Goal: Information Seeking & Learning: Learn about a topic

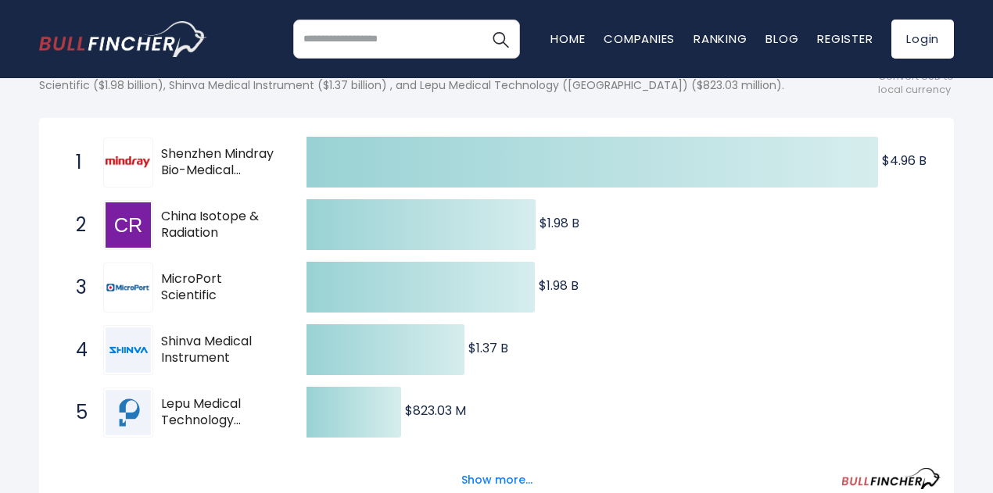
scroll to position [78, 0]
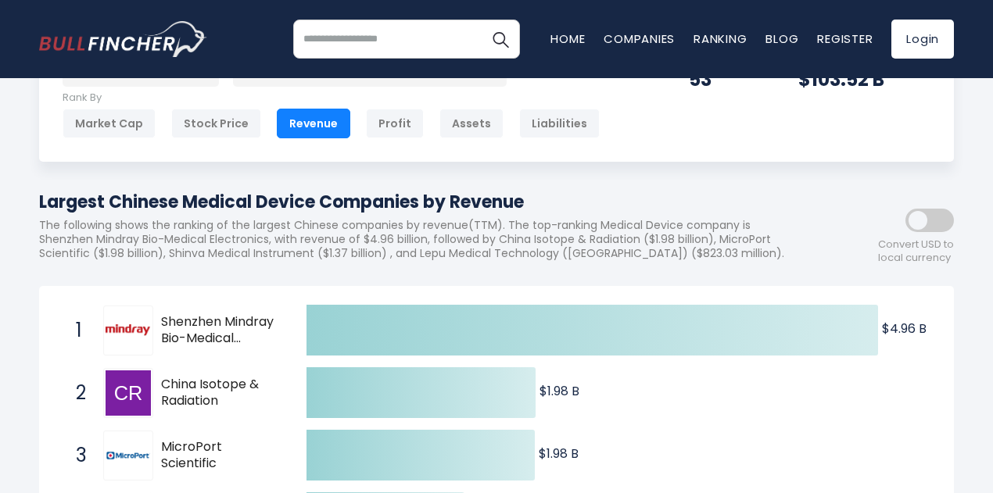
click at [919, 232] on span at bounding box center [929, 220] width 48 height 23
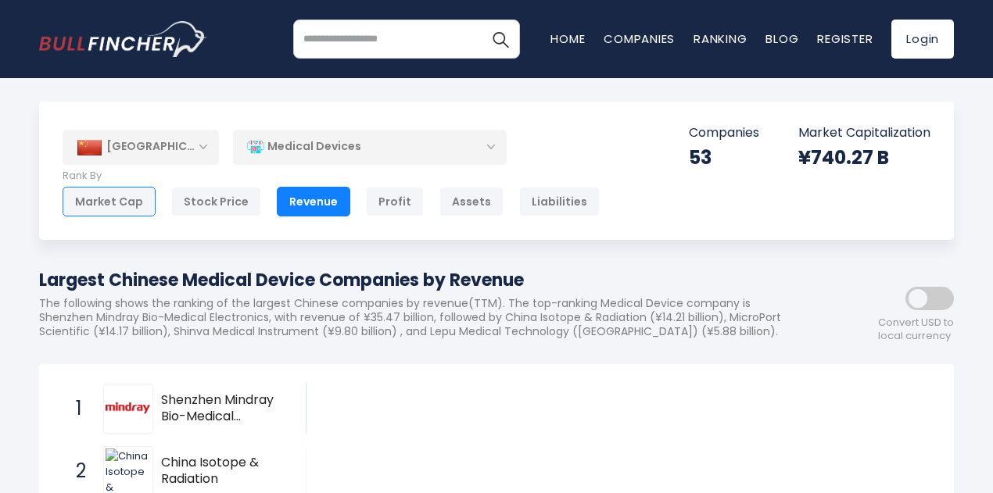
click at [122, 202] on div "Market Cap" at bounding box center [109, 202] width 93 height 30
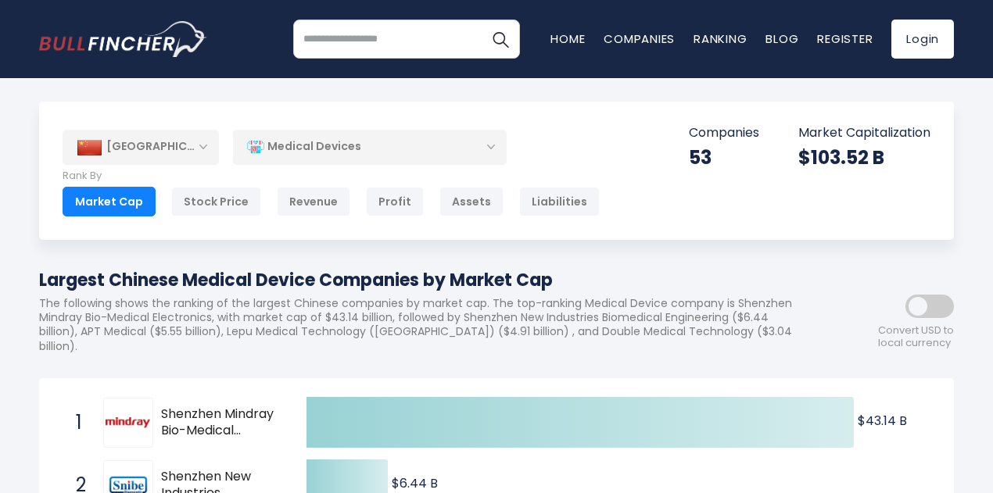
click at [927, 316] on span at bounding box center [929, 306] width 48 height 23
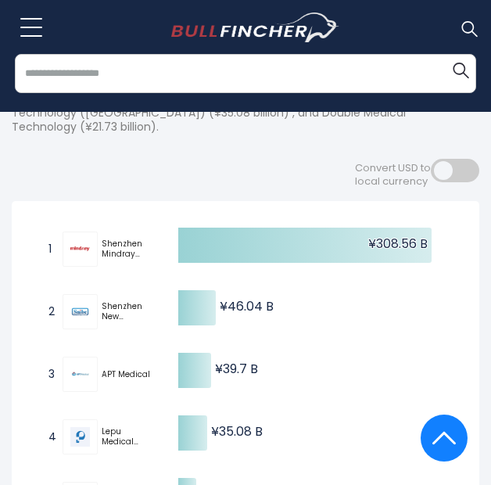
scroll to position [235, 0]
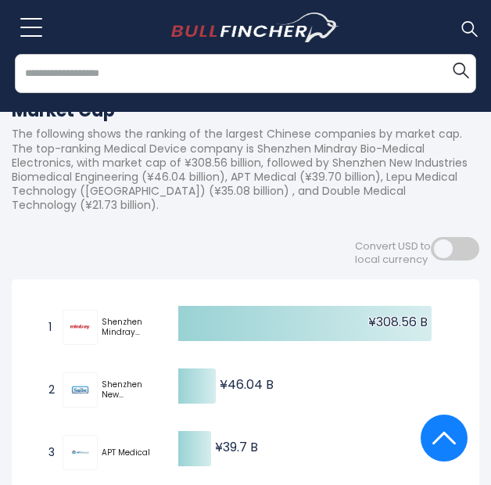
click at [113, 395] on span "Shenzhen New Industries Biomedical Engineering" at bounding box center [126, 389] width 48 height 20
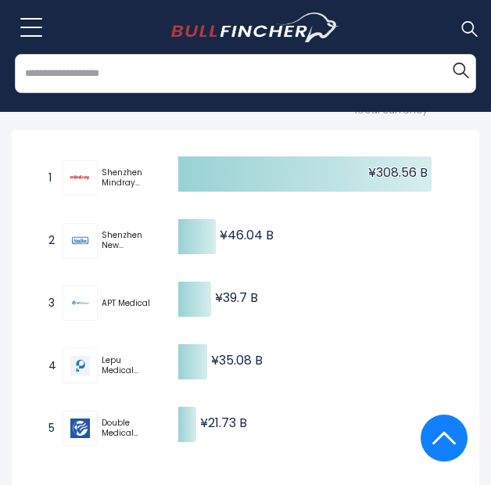
scroll to position [392, 0]
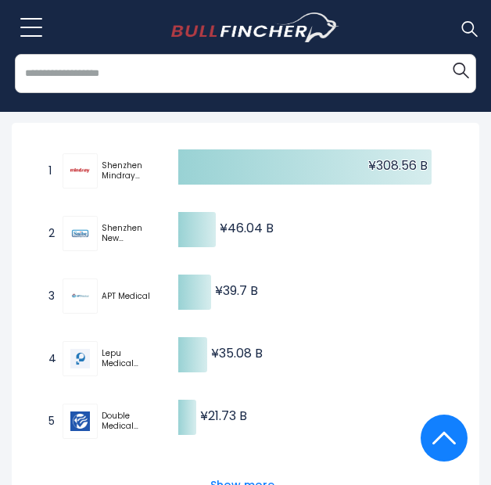
click at [119, 240] on span "Shenzhen New Industries Biomedical Engineering" at bounding box center [126, 233] width 48 height 20
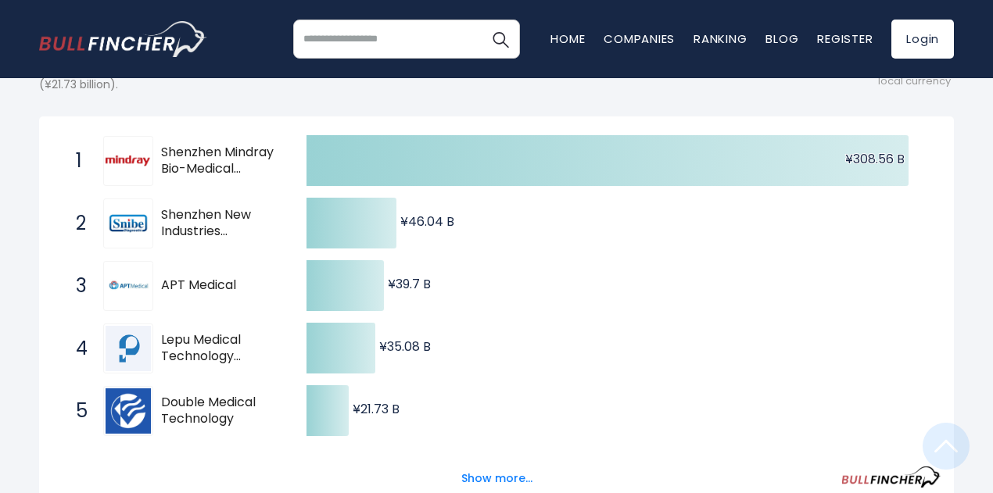
scroll to position [295, 0]
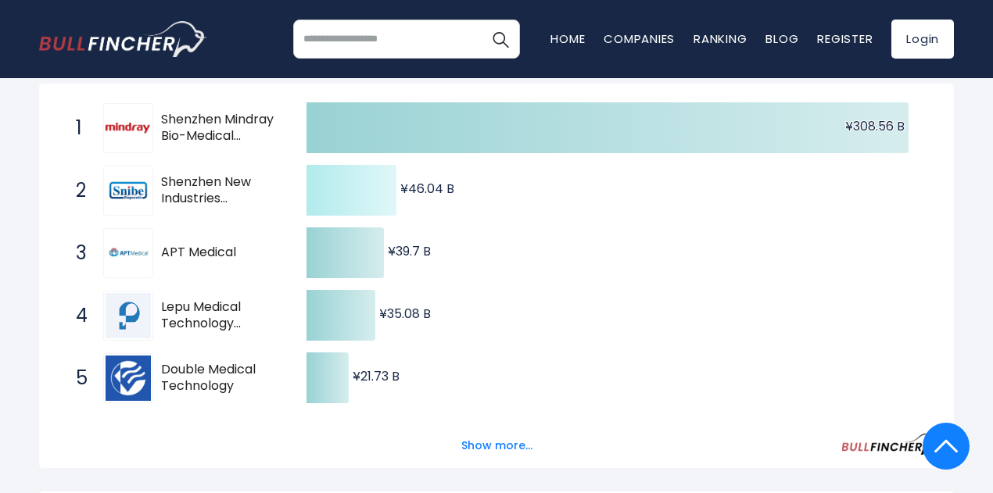
click at [325, 202] on icon at bounding box center [351, 190] width 90 height 51
click at [174, 200] on span "Shenzhen New Industries Biomedical Engineering" at bounding box center [220, 190] width 118 height 33
drag, startPoint x: 227, startPoint y: 208, endPoint x: 161, endPoint y: 189, distance: 68.3
click at [161, 189] on span "Shenzhen New Industries Biomedical Engineering" at bounding box center [220, 190] width 118 height 33
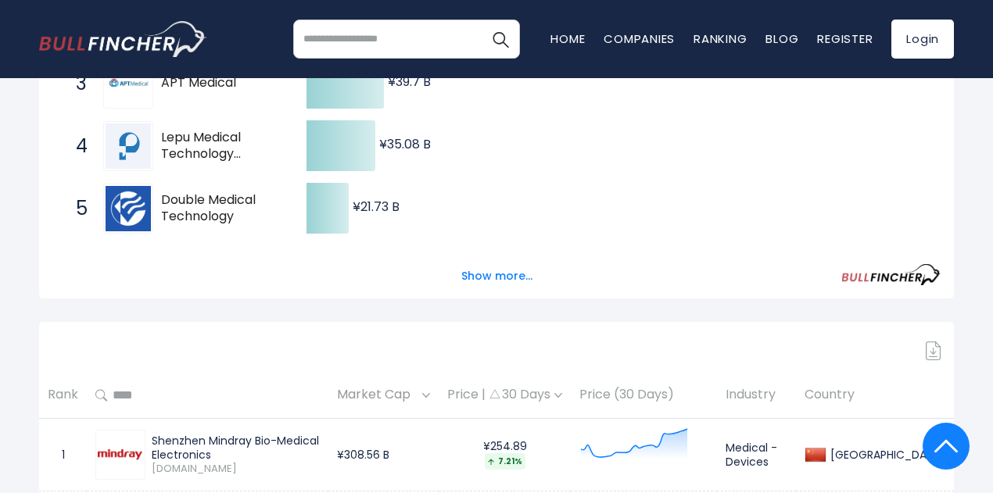
scroll to position [435, 0]
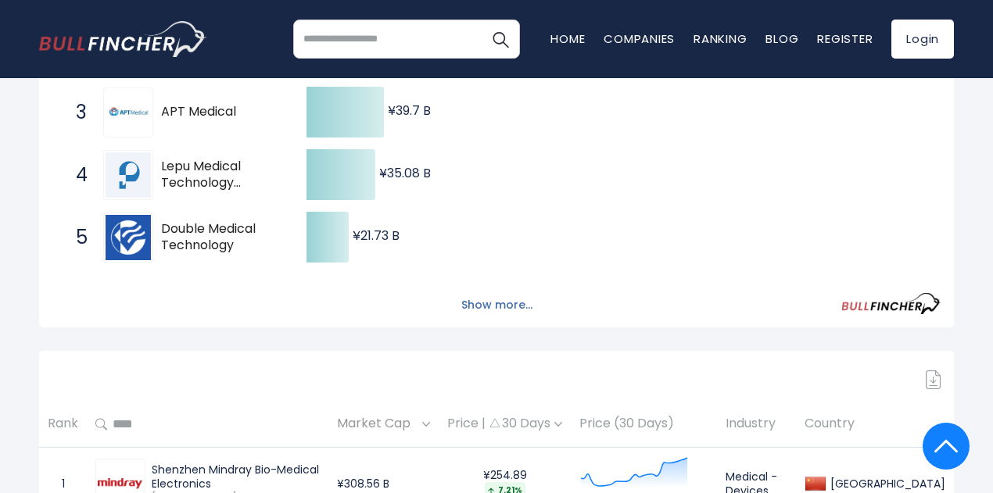
click at [498, 310] on button "Show more..." at bounding box center [497, 305] width 90 height 26
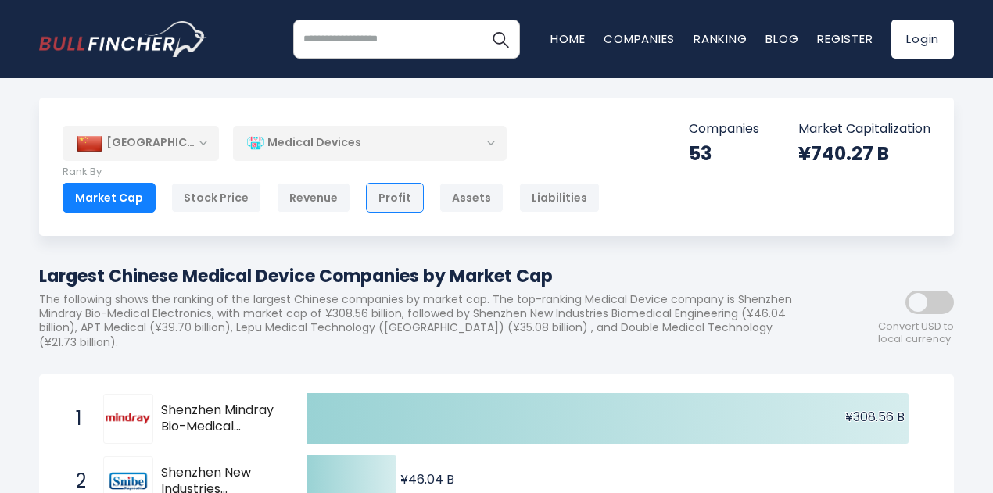
scroll to position [0, 0]
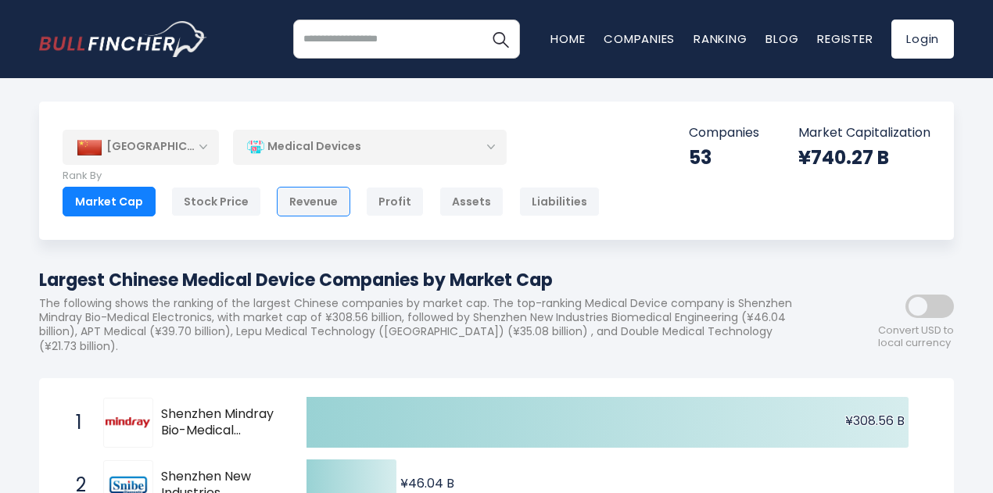
click at [303, 199] on div "Revenue" at bounding box center [313, 202] width 73 height 30
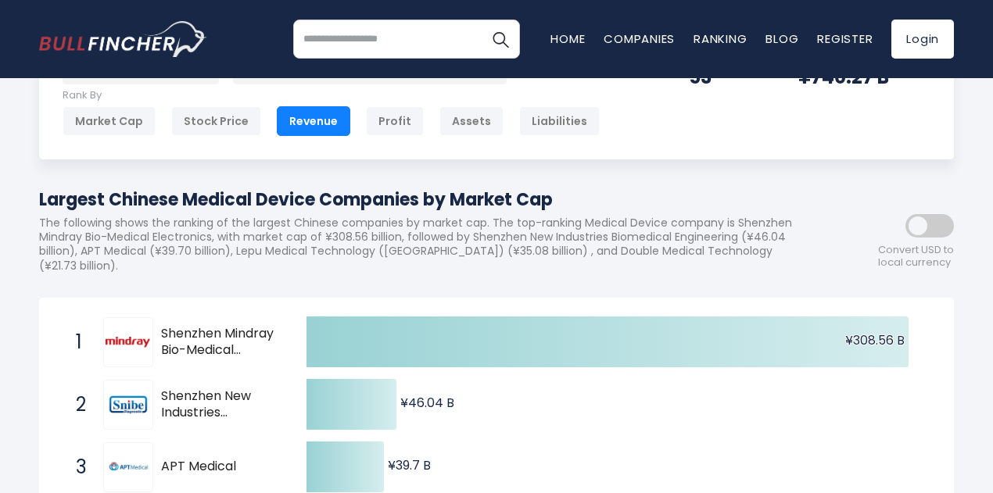
scroll to position [156, 0]
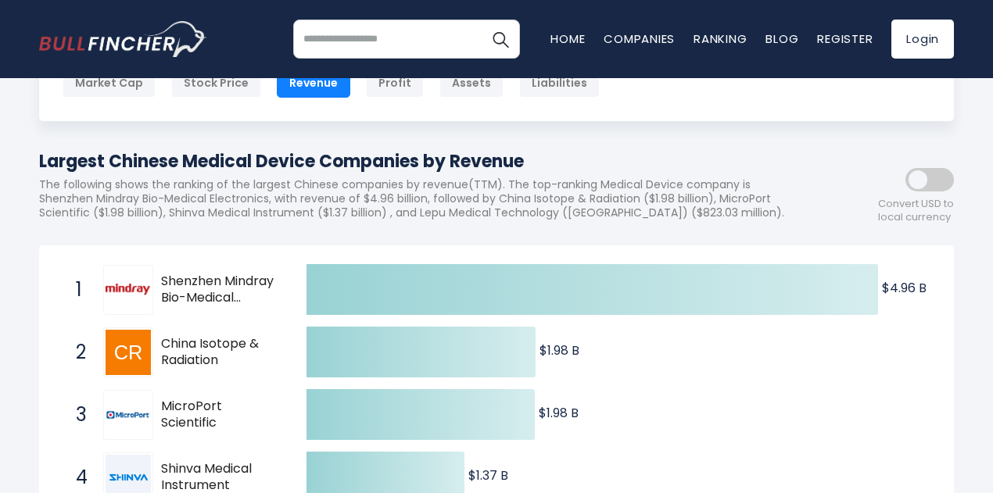
scroll to position [83, 0]
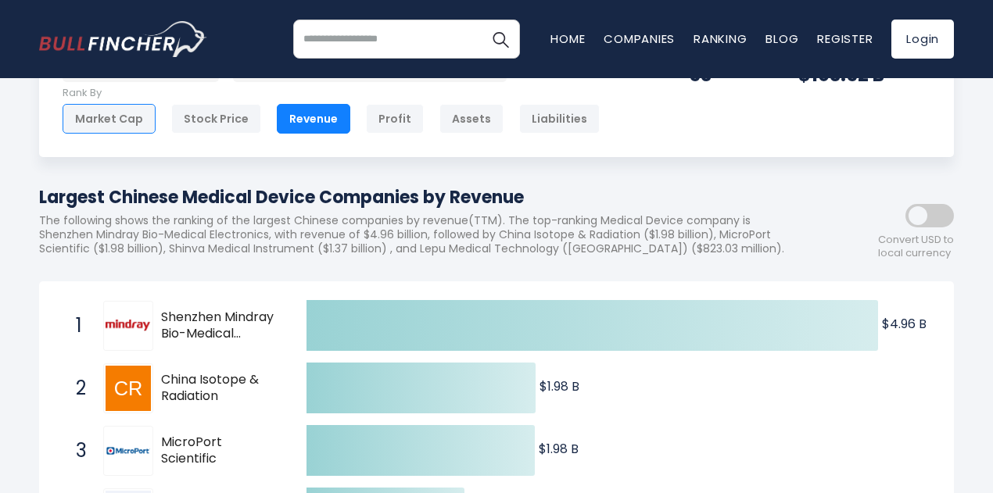
click at [108, 124] on div "Market Cap" at bounding box center [109, 119] width 93 height 30
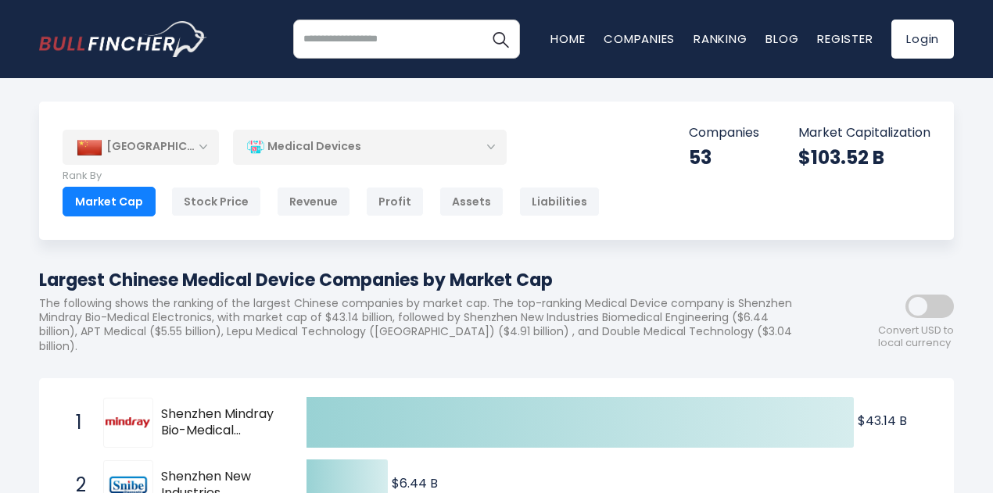
click at [333, 145] on div "Medical Devices" at bounding box center [370, 147] width 274 height 36
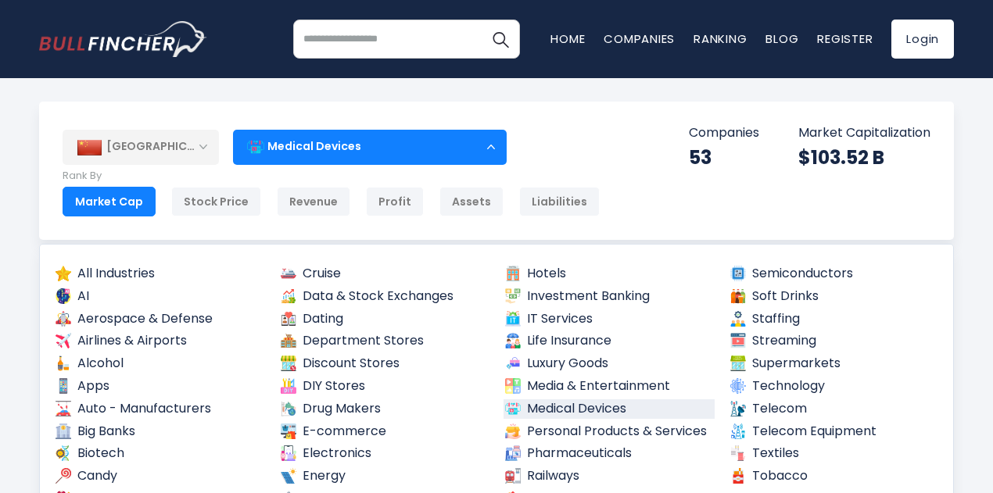
click at [333, 145] on div "Medical Devices" at bounding box center [370, 147] width 274 height 36
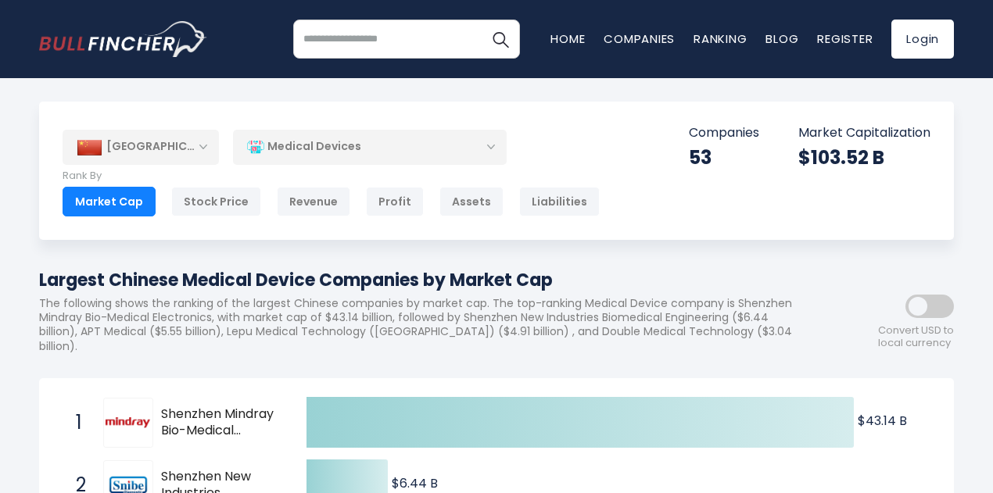
click at [402, 156] on div "Medical Devices" at bounding box center [370, 147] width 274 height 36
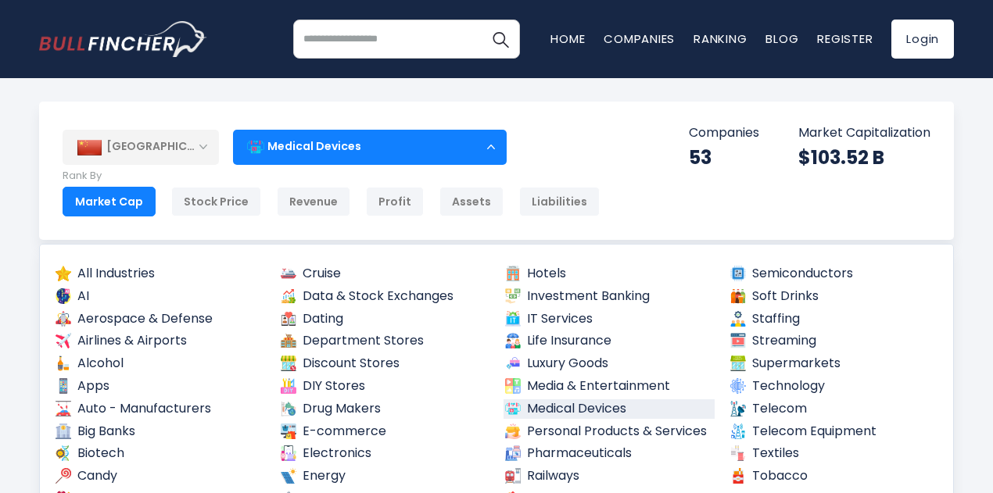
click at [405, 154] on div "Medical Devices" at bounding box center [370, 147] width 274 height 36
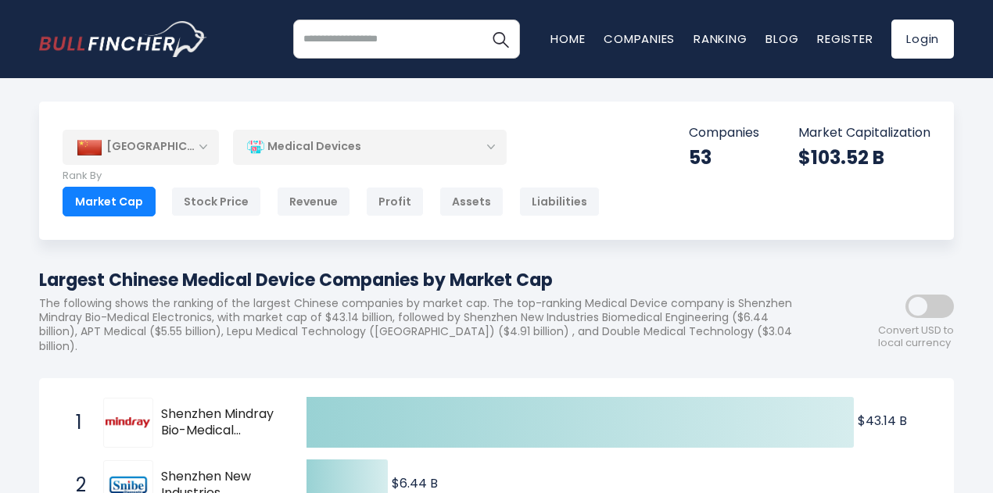
click at [401, 156] on div "Medical Devices" at bounding box center [370, 147] width 274 height 36
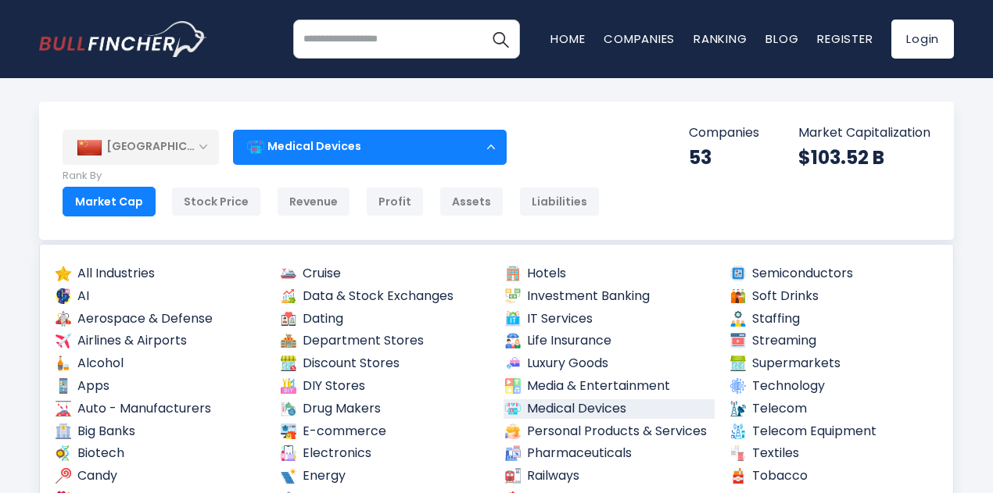
click at [399, 156] on div "Medical Devices" at bounding box center [370, 147] width 274 height 36
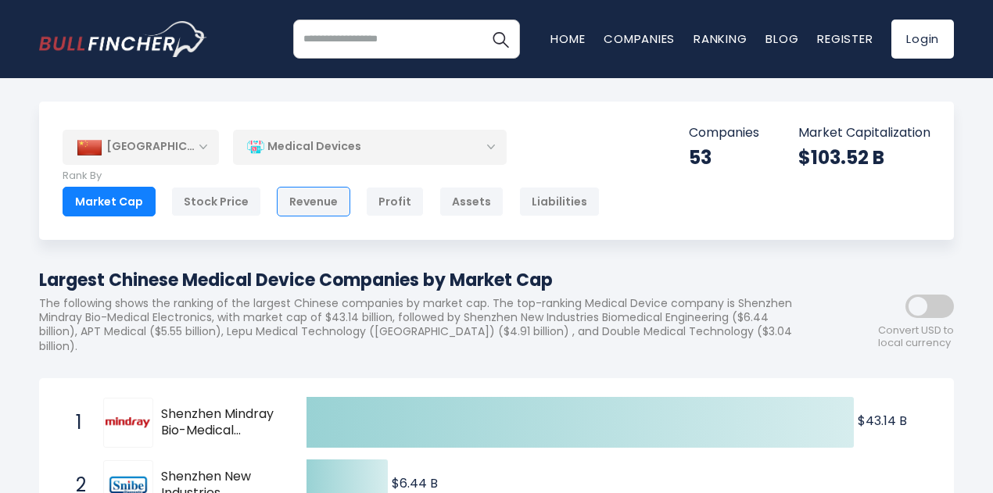
click at [294, 208] on div "Revenue" at bounding box center [313, 202] width 73 height 30
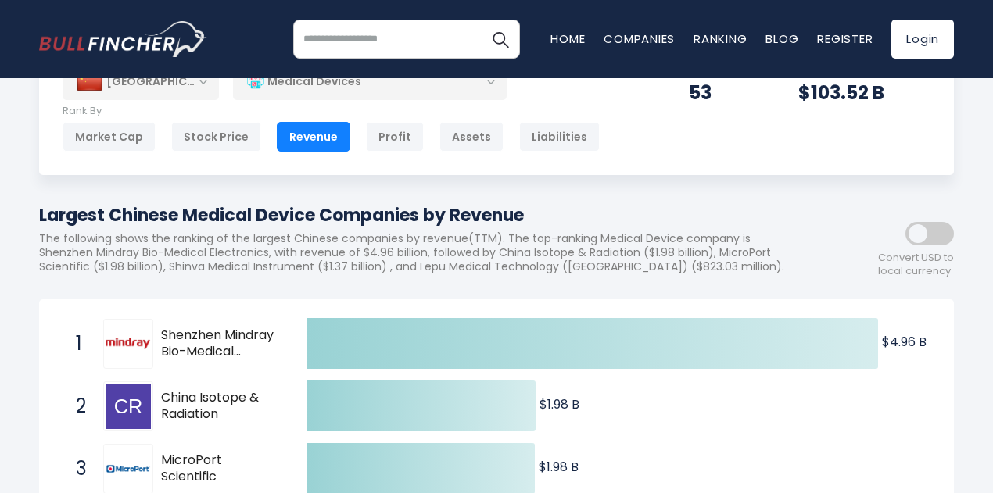
scroll to position [78, 0]
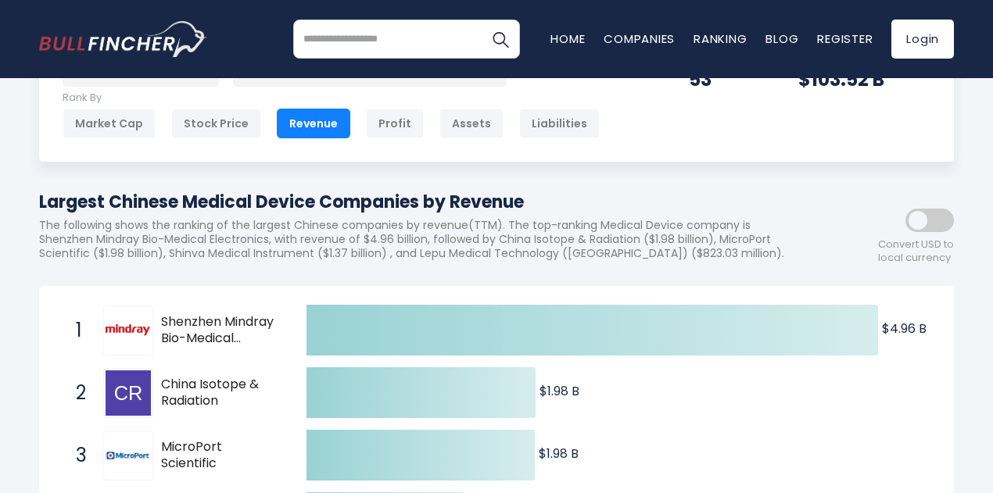
click at [923, 232] on span at bounding box center [929, 220] width 48 height 23
click at [929, 232] on span at bounding box center [929, 220] width 48 height 23
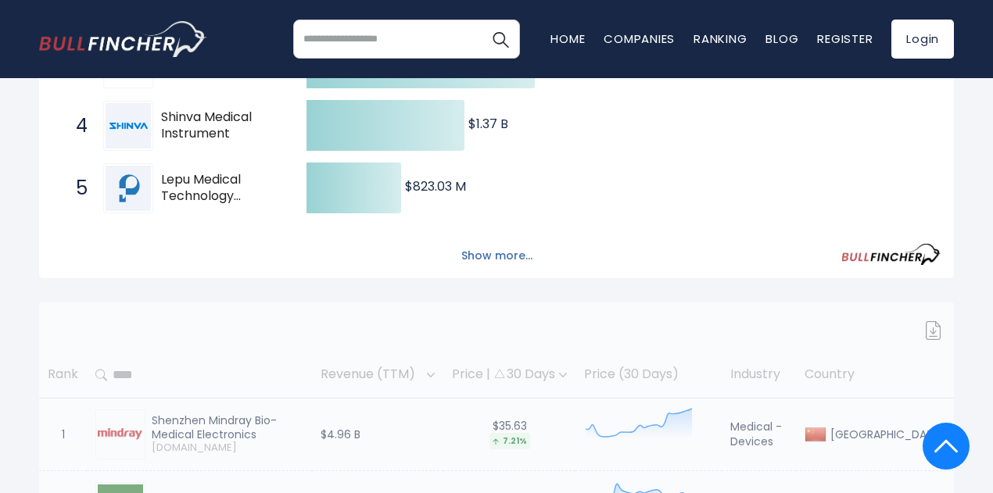
click at [531, 269] on button "Show more..." at bounding box center [497, 256] width 90 height 26
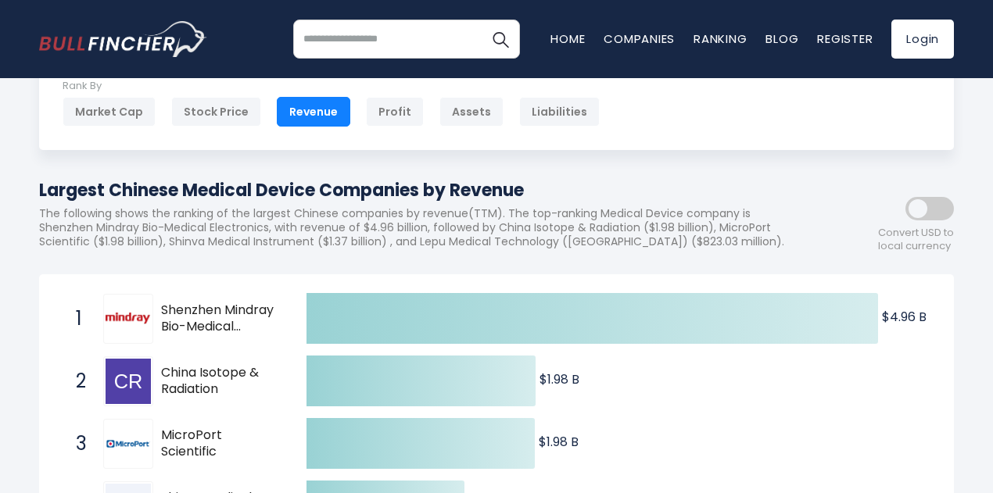
scroll to position [156, 0]
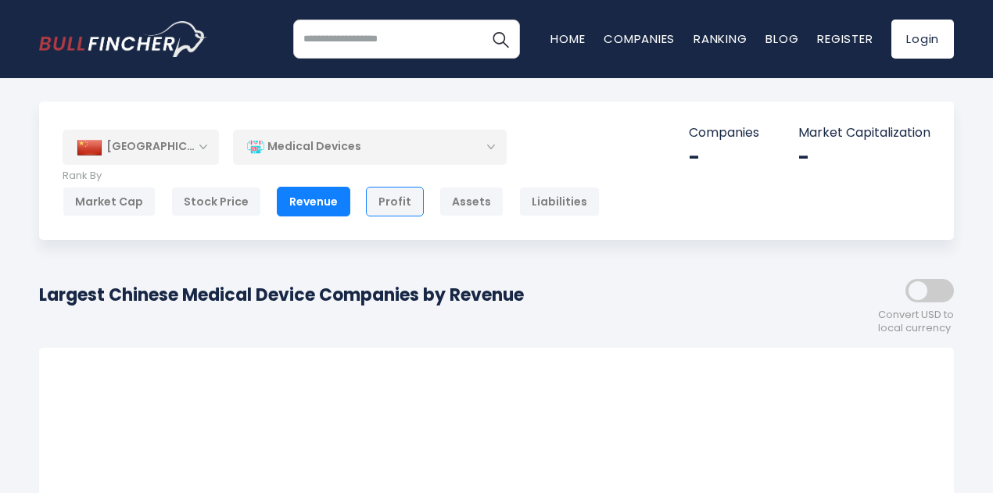
click at [388, 206] on div "Profit" at bounding box center [395, 202] width 58 height 30
click at [385, 200] on div "Profit" at bounding box center [395, 202] width 58 height 30
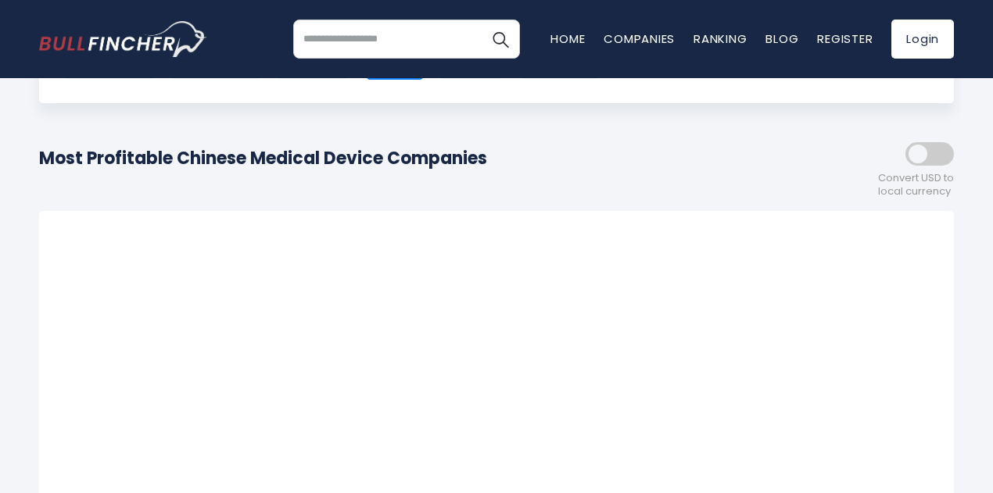
scroll to position [157, 0]
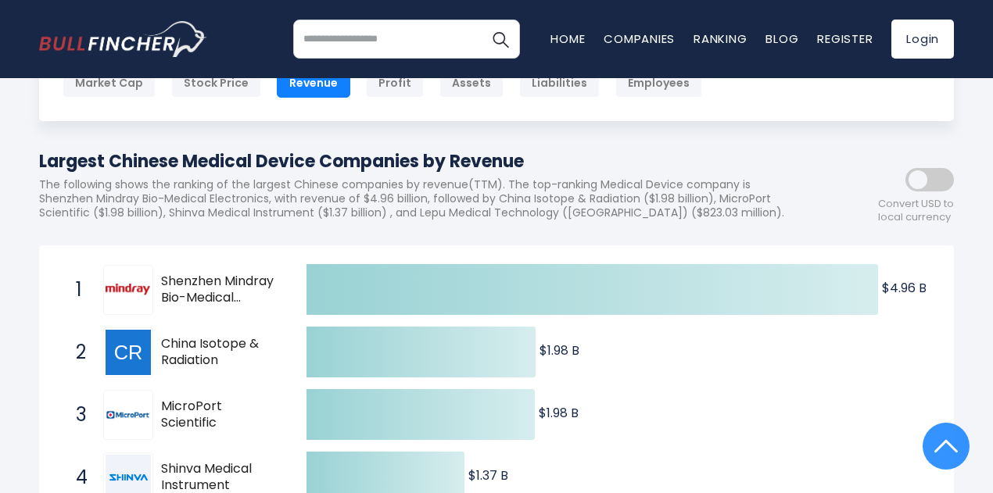
scroll to position [156, 0]
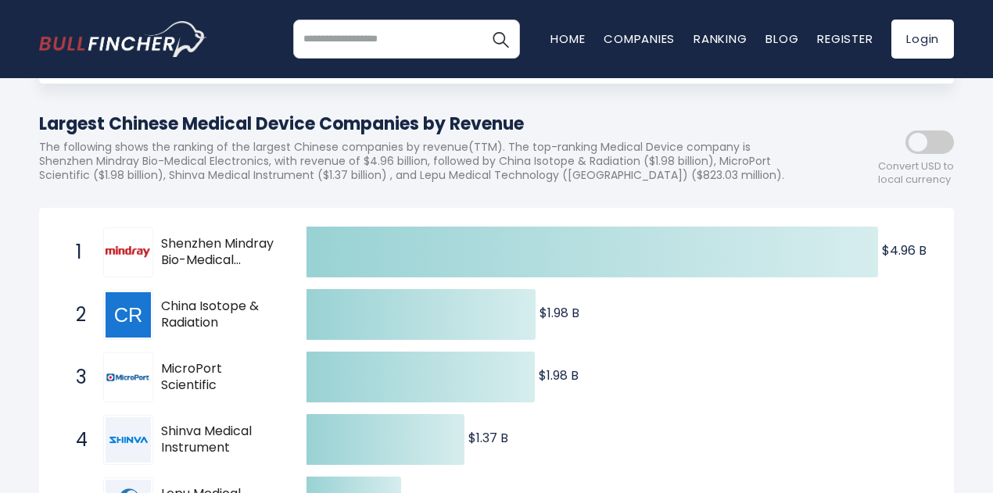
click at [933, 154] on span at bounding box center [929, 142] width 48 height 23
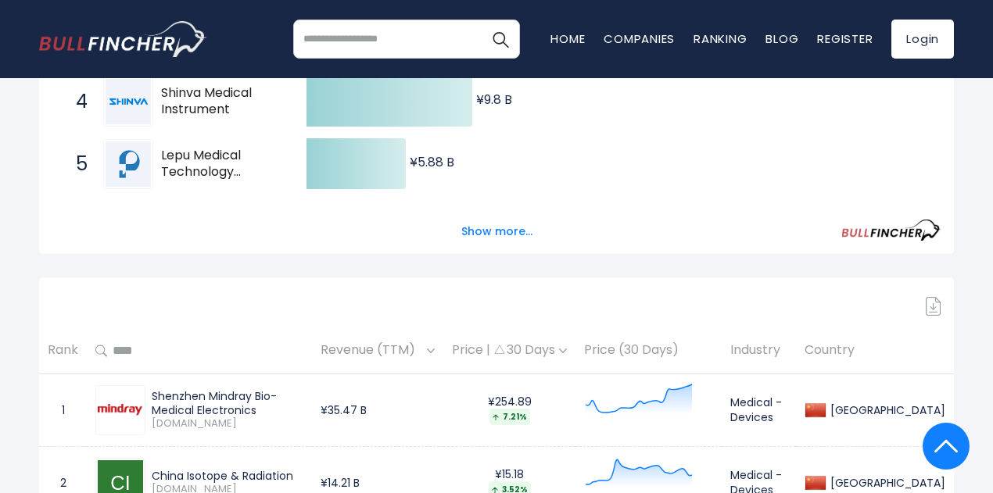
scroll to position [471, 0]
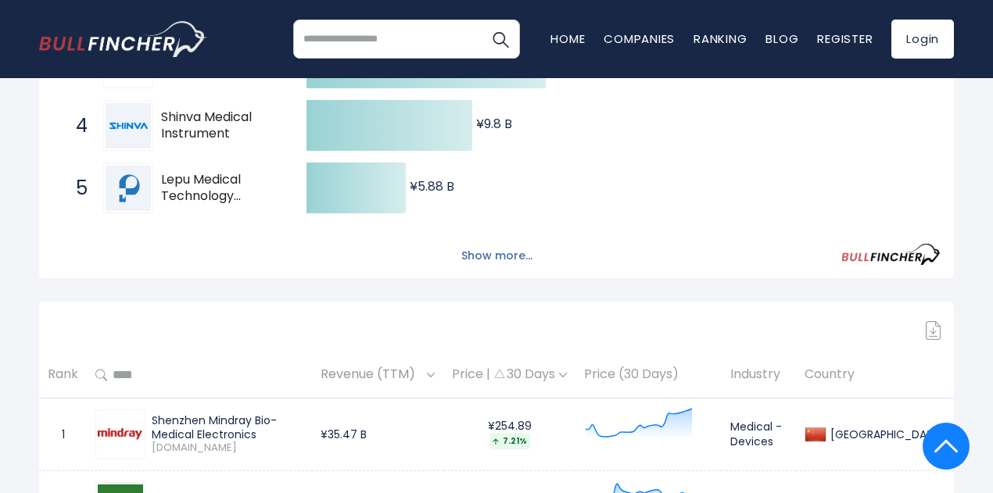
click at [496, 269] on button "Show more..." at bounding box center [497, 256] width 90 height 26
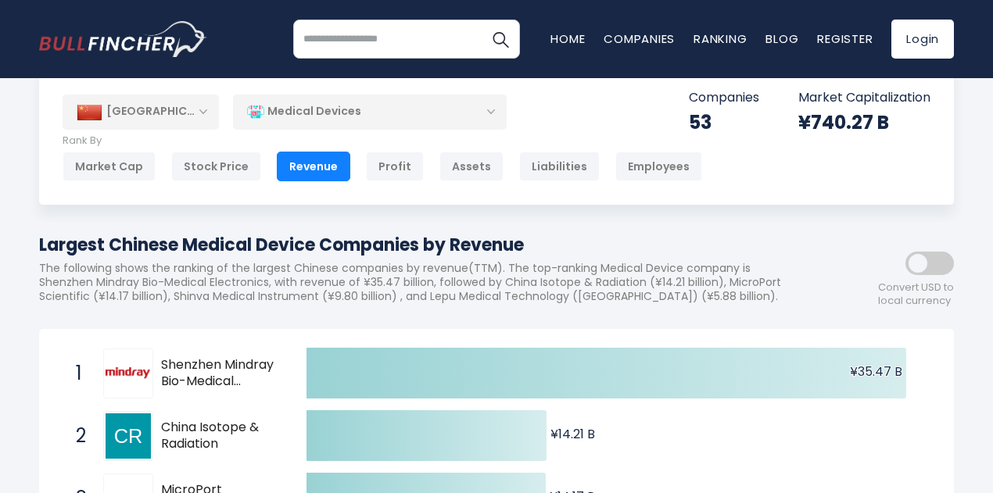
scroll to position [0, 0]
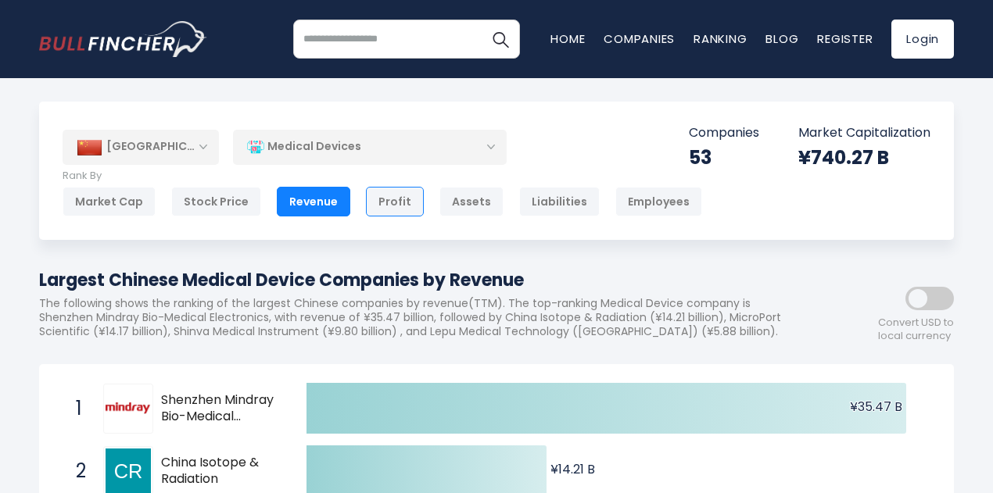
click at [375, 202] on div "Profit" at bounding box center [395, 202] width 58 height 30
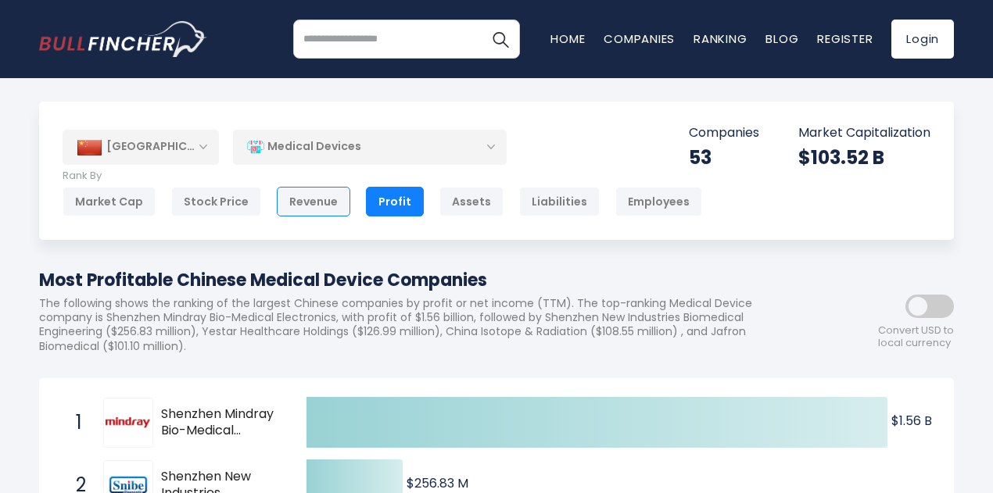
click at [328, 200] on div "Revenue" at bounding box center [313, 202] width 73 height 30
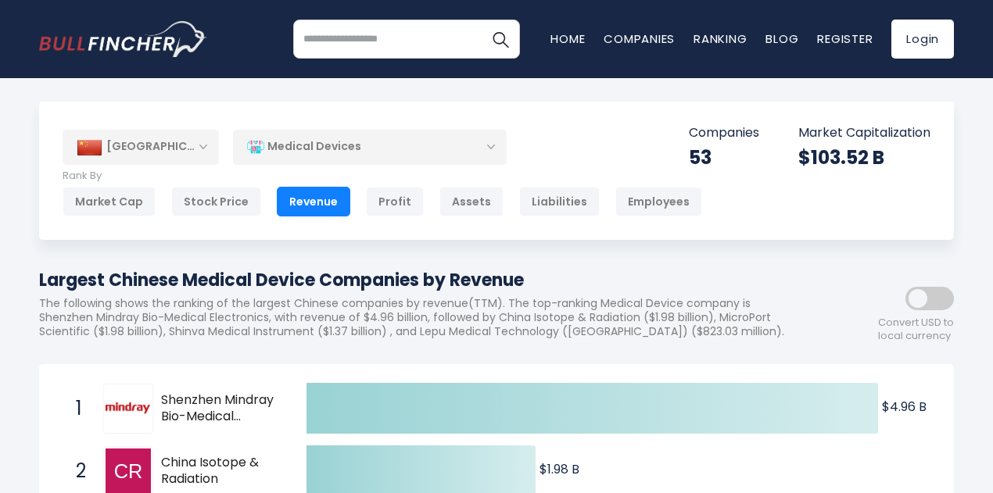
scroll to position [282, 0]
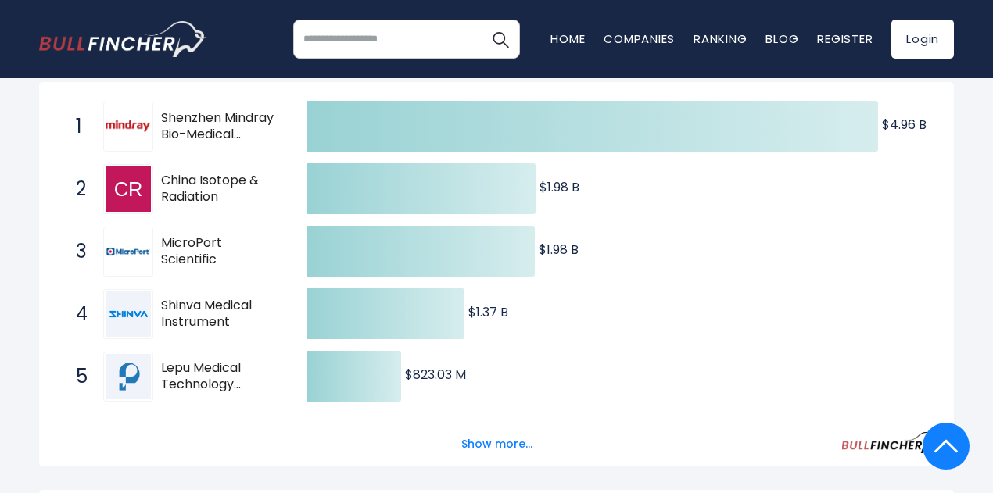
click at [917, 26] on span at bounding box center [929, 16] width 48 height 23
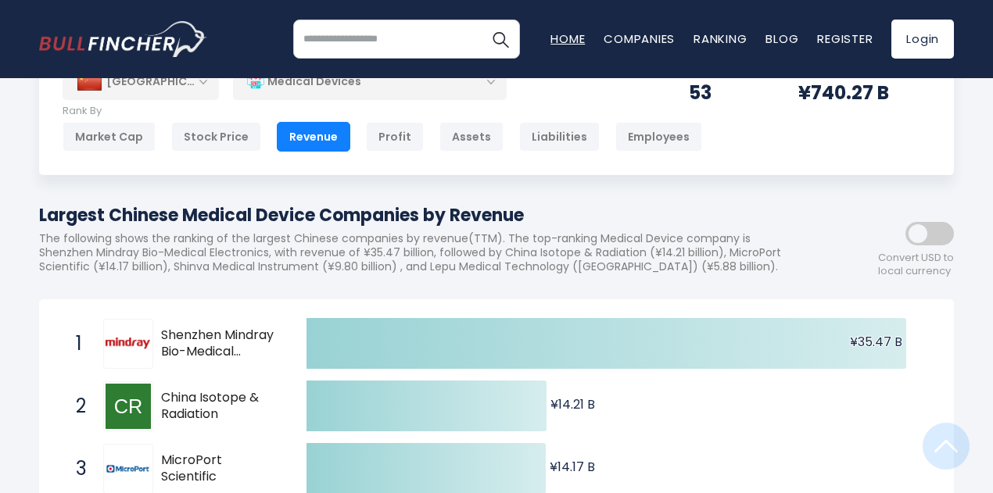
scroll to position [63, 0]
